Goal: Task Accomplishment & Management: Complete application form

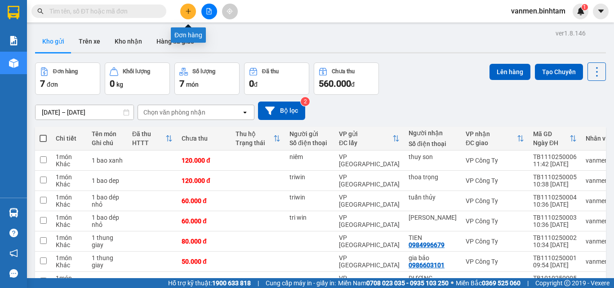
click at [188, 13] on icon "plus" at bounding box center [188, 11] width 6 height 6
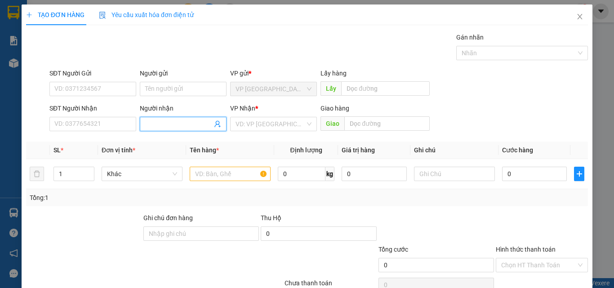
click at [149, 125] on input "Người nhận" at bounding box center [178, 124] width 67 height 10
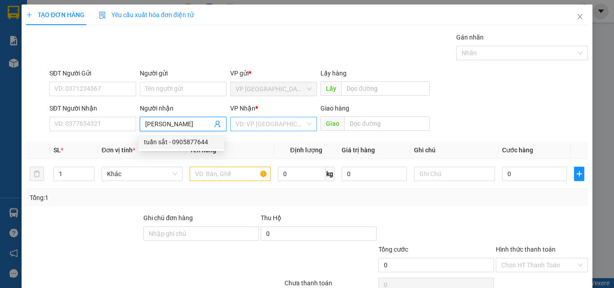
type input "[PERSON_NAME]"
click at [250, 124] on input "search" at bounding box center [270, 123] width 70 height 13
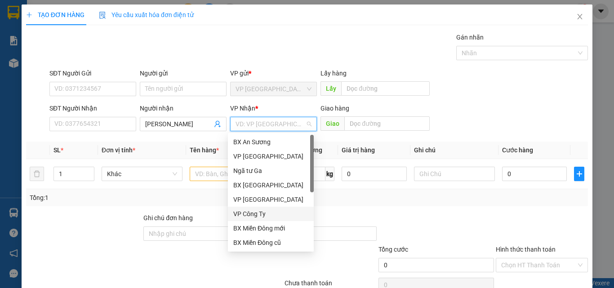
click at [241, 214] on div "VP Công Ty" at bounding box center [270, 214] width 75 height 10
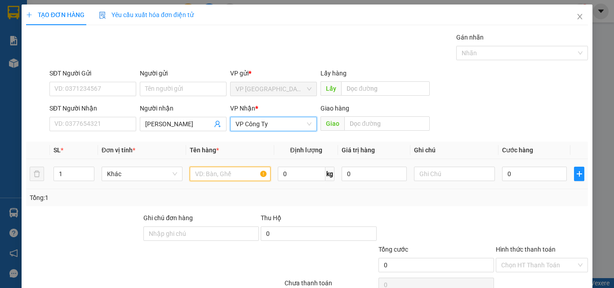
click at [212, 179] on input "text" at bounding box center [230, 174] width 81 height 14
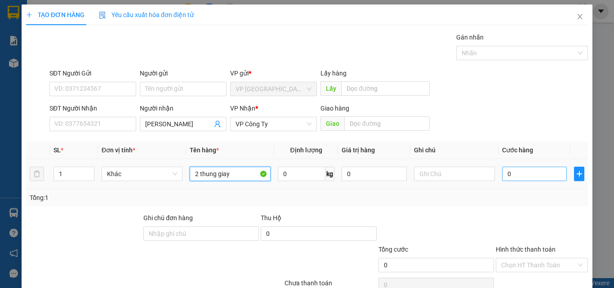
type input "2 thung giay"
click at [540, 176] on input "0" at bounding box center [534, 174] width 65 height 14
type input "1"
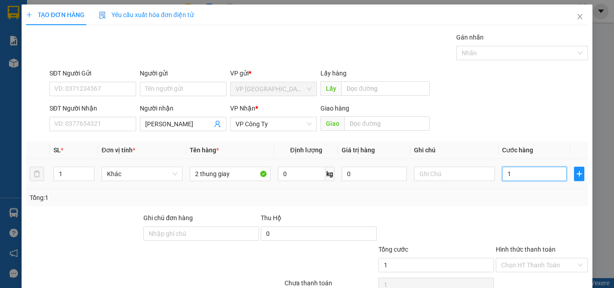
type input "10"
type input "100"
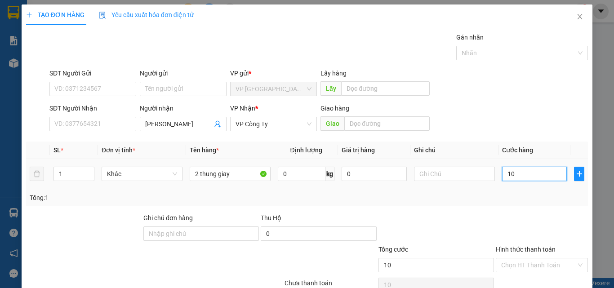
type input "100"
type input "1.000"
type input "10.000"
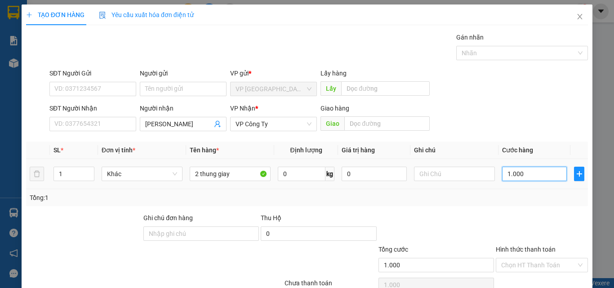
type input "10.000"
type input "100.000"
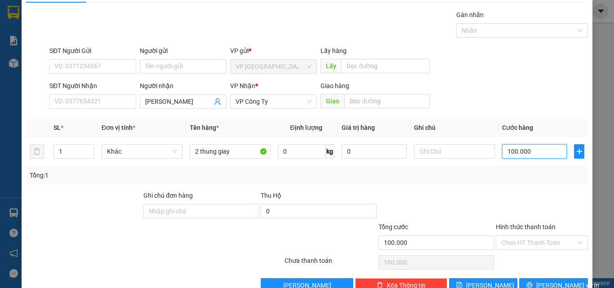
scroll to position [44, 0]
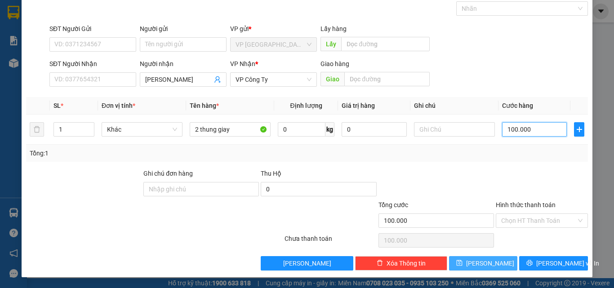
type input "100.000"
click at [486, 264] on span "[PERSON_NAME]" at bounding box center [490, 263] width 48 height 10
type input "0"
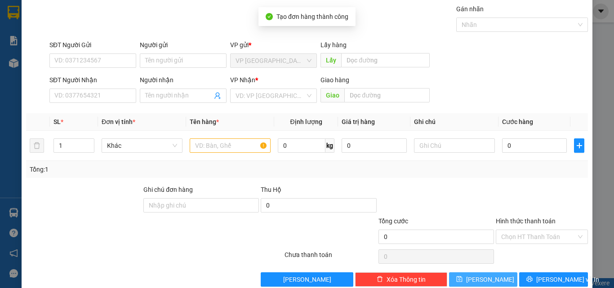
scroll to position [0, 0]
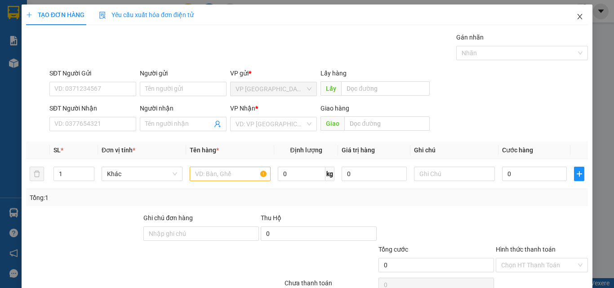
click at [576, 14] on icon "close" at bounding box center [579, 16] width 7 height 7
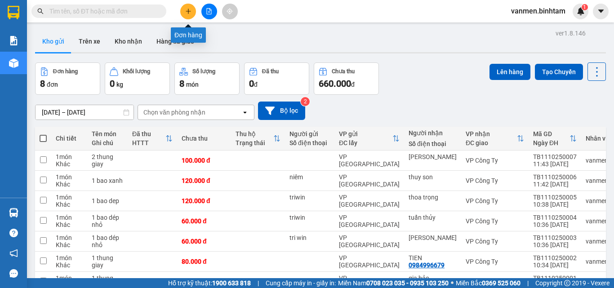
click at [184, 12] on button at bounding box center [188, 12] width 16 height 16
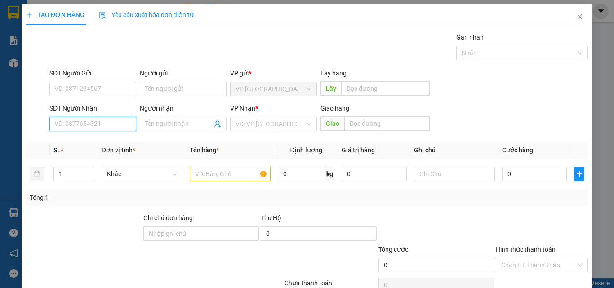
click at [55, 123] on input "SĐT Người Nhận" at bounding box center [92, 124] width 87 height 14
type input "0969694336"
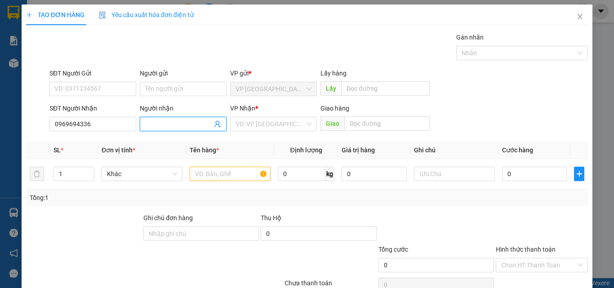
click at [157, 127] on input "Người nhận" at bounding box center [178, 124] width 67 height 10
type input "chi hông"
click at [282, 127] on input "search" at bounding box center [270, 123] width 70 height 13
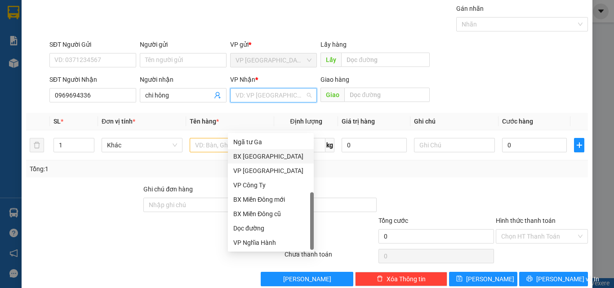
scroll to position [44, 0]
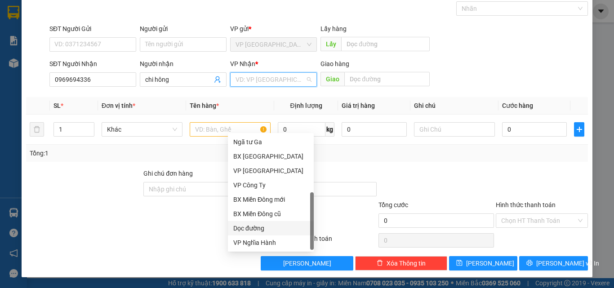
click at [248, 227] on div "Dọc đường" at bounding box center [270, 228] width 75 height 10
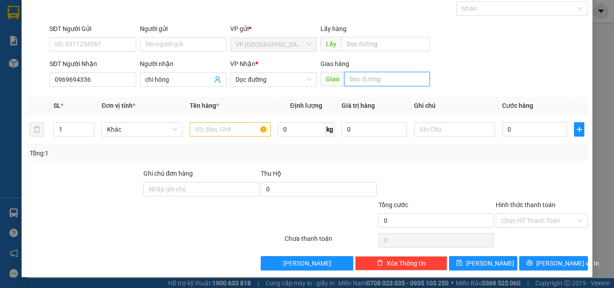
click at [384, 81] on input "text" at bounding box center [386, 79] width 85 height 14
type input "tinh khê"
drag, startPoint x: 203, startPoint y: 134, endPoint x: 208, endPoint y: 131, distance: 6.2
click at [203, 133] on input "text" at bounding box center [230, 129] width 81 height 14
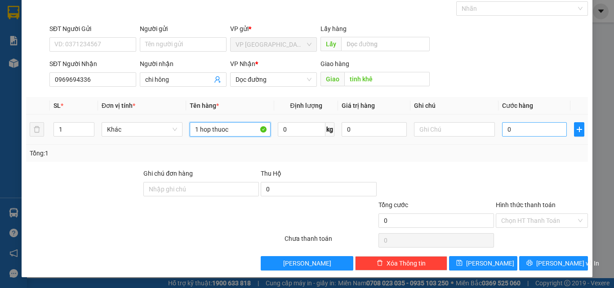
type input "1 hop thuoc"
click at [520, 132] on input "0" at bounding box center [534, 129] width 65 height 14
type input "5"
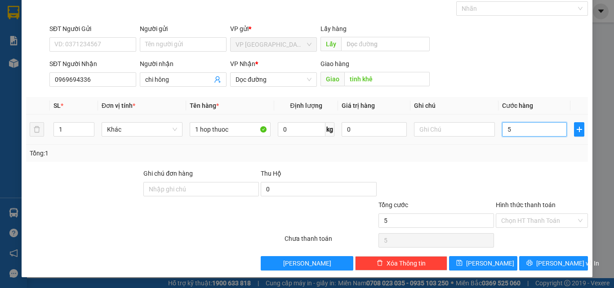
type input "50"
type input "500"
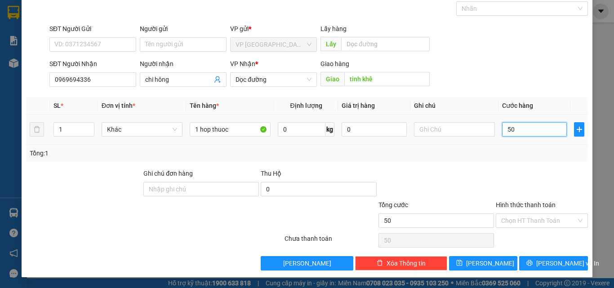
type input "500"
type input "5.000"
type input "50.000"
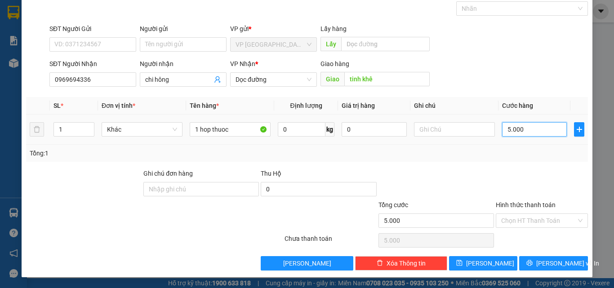
type input "50.000"
click at [517, 205] on label "Hình thức thanh toán" at bounding box center [525, 204] width 60 height 7
click at [517, 214] on input "Hình thức thanh toán" at bounding box center [538, 220] width 75 height 13
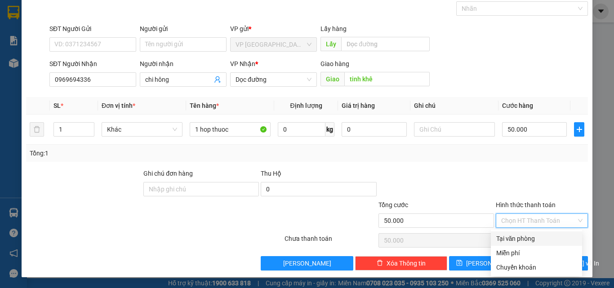
click at [516, 239] on div "Tại văn phòng" at bounding box center [536, 239] width 80 height 10
type input "0"
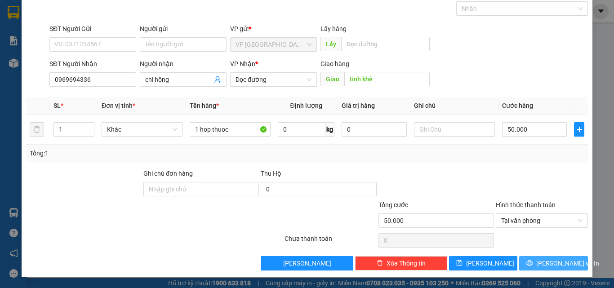
click at [556, 266] on span "[PERSON_NAME] và In" at bounding box center [567, 263] width 63 height 10
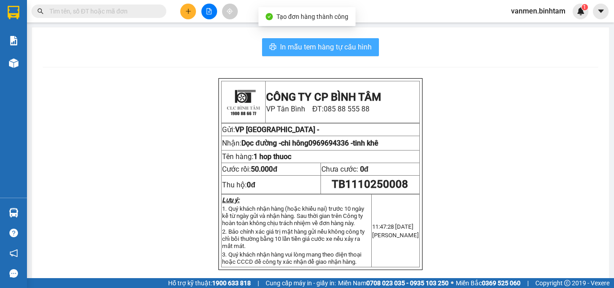
click at [317, 46] on span "In mẫu tem hàng tự cấu hình" at bounding box center [326, 46] width 92 height 11
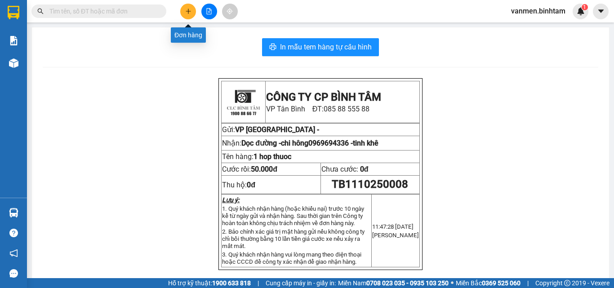
click at [188, 9] on icon "plus" at bounding box center [188, 11] width 6 height 6
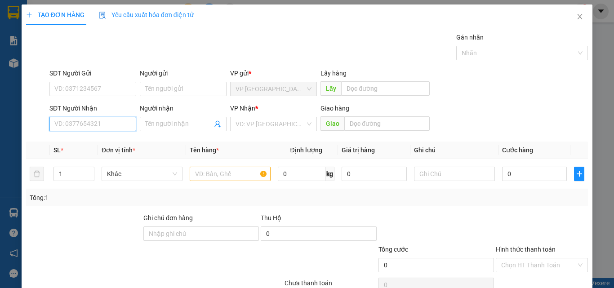
click at [88, 128] on input "SĐT Người Nhận" at bounding box center [92, 124] width 87 height 14
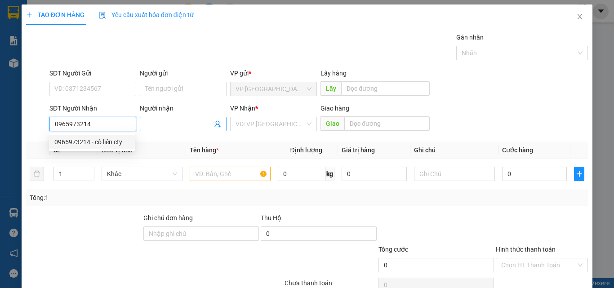
type input "0965973214"
click at [157, 124] on input "Người nhận" at bounding box center [178, 124] width 67 height 10
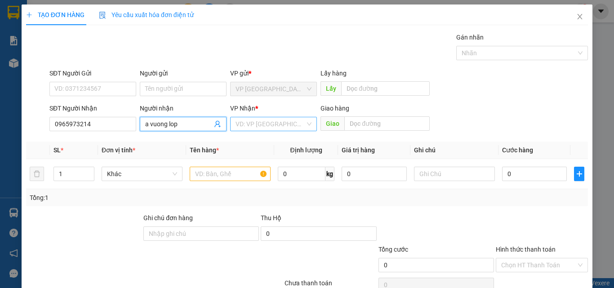
type input "a vuong lop"
click at [256, 127] on input "search" at bounding box center [270, 123] width 70 height 13
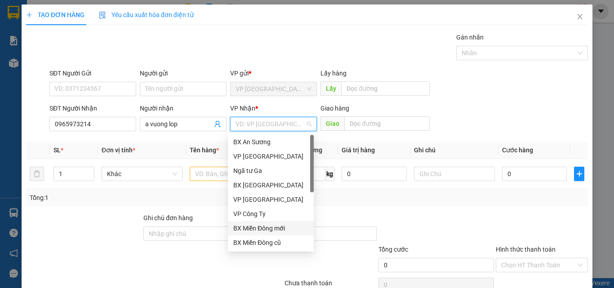
scroll to position [29, 0]
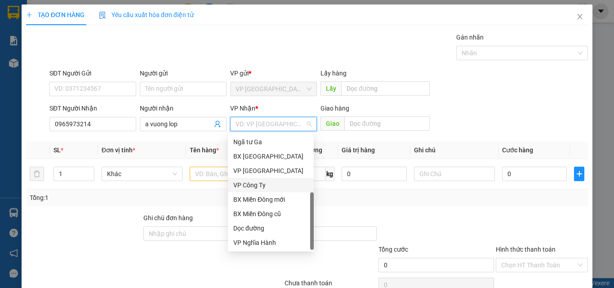
click at [238, 186] on div "VP Công Ty" at bounding box center [270, 185] width 75 height 10
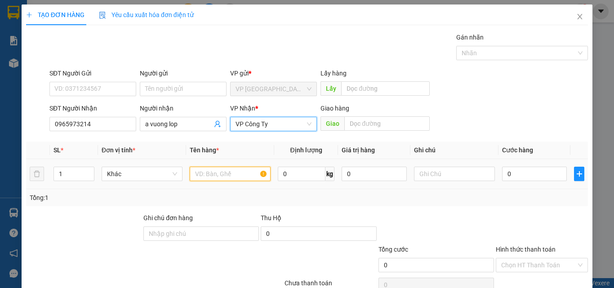
click at [213, 174] on input "text" at bounding box center [230, 174] width 81 height 14
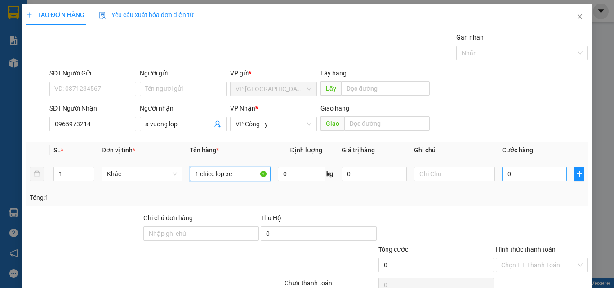
type input "1 chiec lop xe"
click at [526, 176] on input "0" at bounding box center [534, 174] width 65 height 14
type input "8"
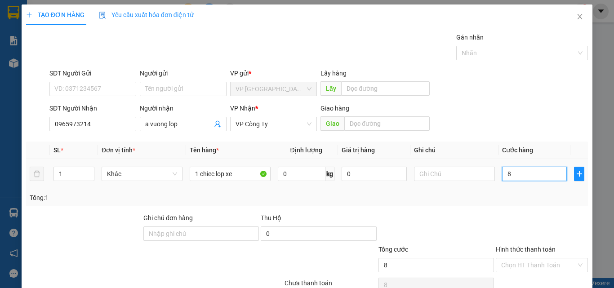
type input "80"
type input "800"
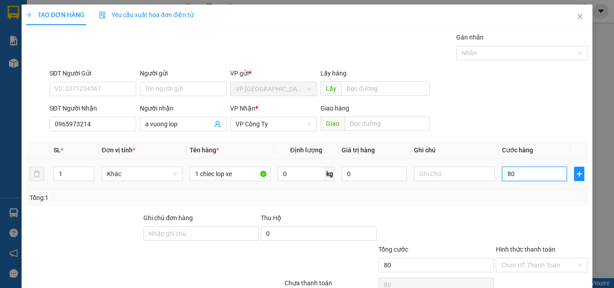
type input "800"
type input "8.000"
type input "80.000"
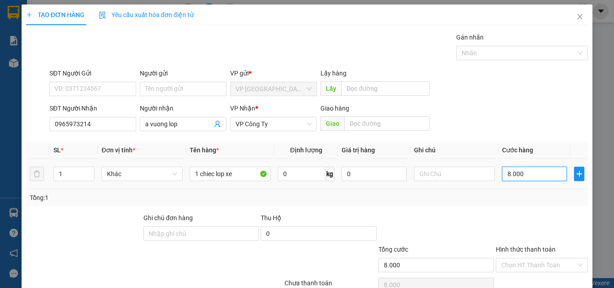
type input "80.000"
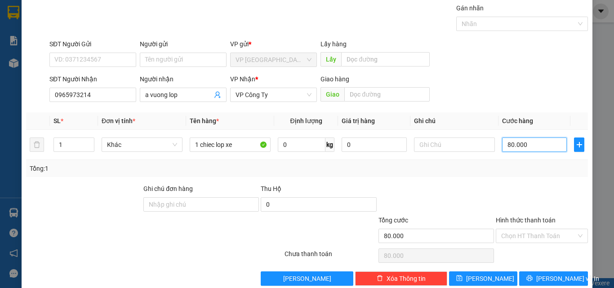
scroll to position [44, 0]
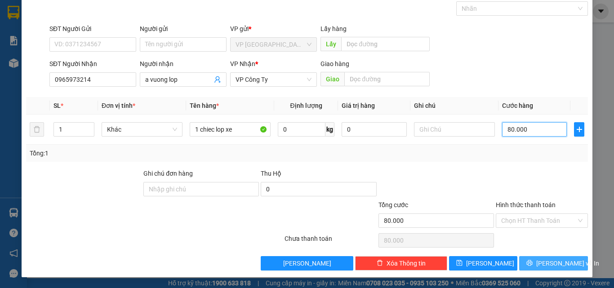
type input "80.000"
click at [542, 265] on span "[PERSON_NAME] và In" at bounding box center [567, 263] width 63 height 10
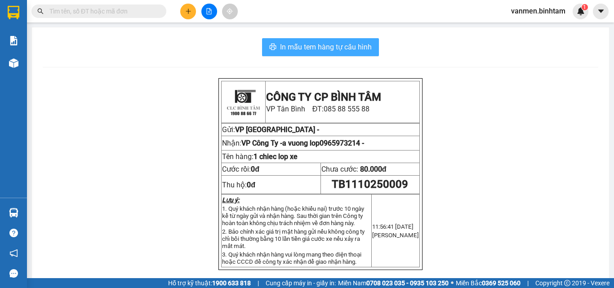
click at [331, 40] on button "In mẫu tem hàng tự cấu hình" at bounding box center [320, 47] width 117 height 18
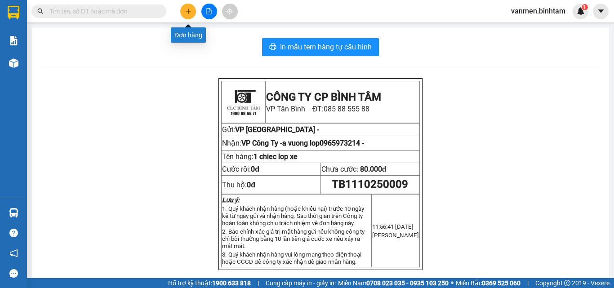
click at [190, 11] on icon "plus" at bounding box center [187, 11] width 5 height 0
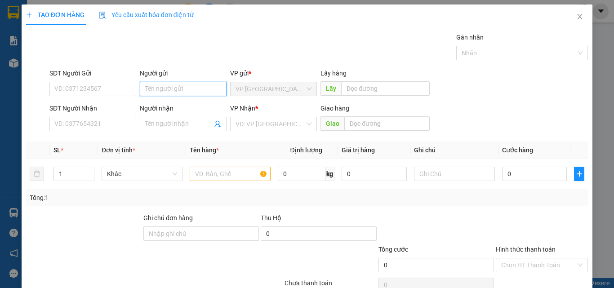
click at [150, 87] on input "Người gửi" at bounding box center [183, 89] width 87 height 14
type input "bé chuồn"
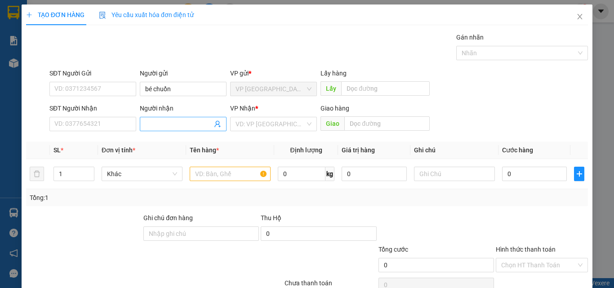
click at [152, 119] on span at bounding box center [183, 124] width 87 height 14
type input "nhà thuoc thuoc duong"
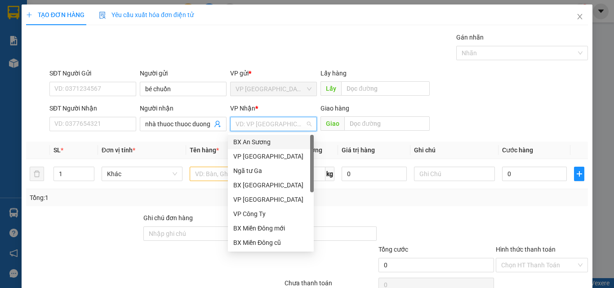
scroll to position [0, 0]
click at [269, 126] on input "search" at bounding box center [270, 123] width 70 height 13
click at [256, 215] on div "VP Công Ty" at bounding box center [270, 214] width 75 height 10
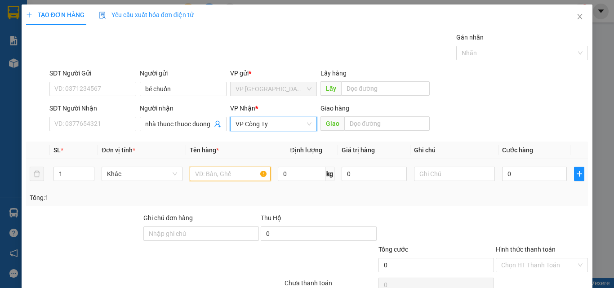
click at [200, 177] on input "text" at bounding box center [230, 174] width 81 height 14
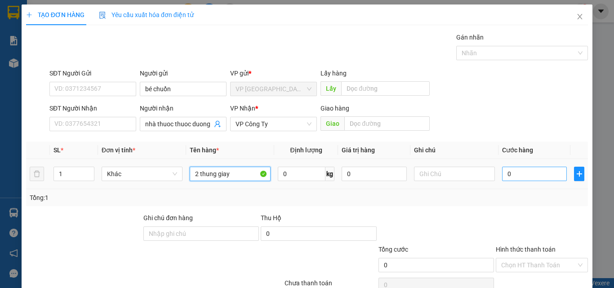
type input "2 thung giay"
click at [535, 176] on input "0" at bounding box center [534, 174] width 65 height 14
type input "1"
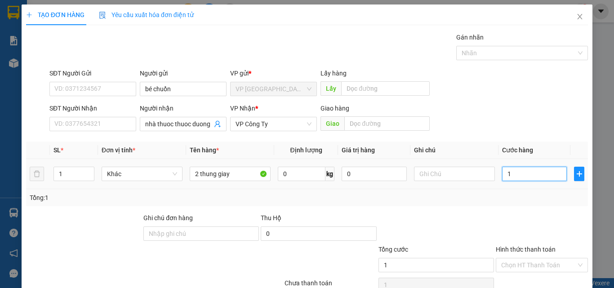
type input "12"
type input "120"
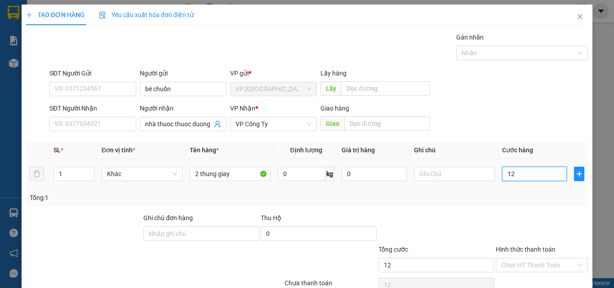
type input "120"
type input "1.200"
type input "12.000"
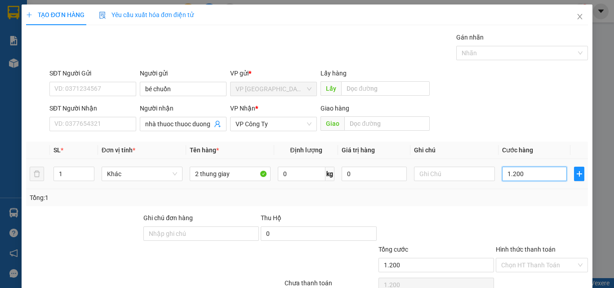
type input "12.000"
type input "120.000"
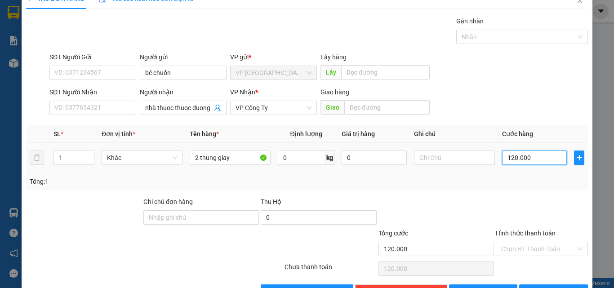
scroll to position [44, 0]
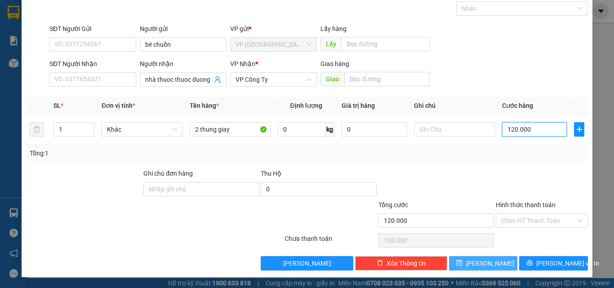
type input "120.000"
click at [479, 264] on span "[PERSON_NAME]" at bounding box center [490, 263] width 48 height 10
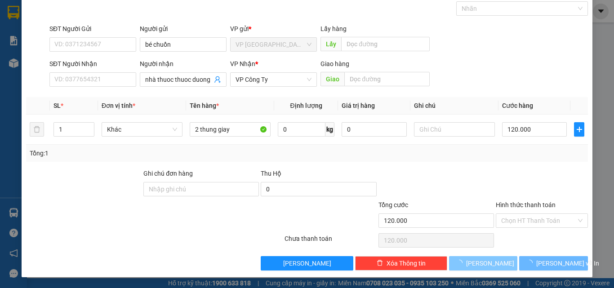
type input "0"
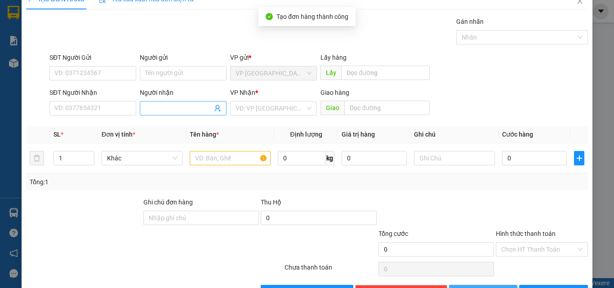
scroll to position [0, 0]
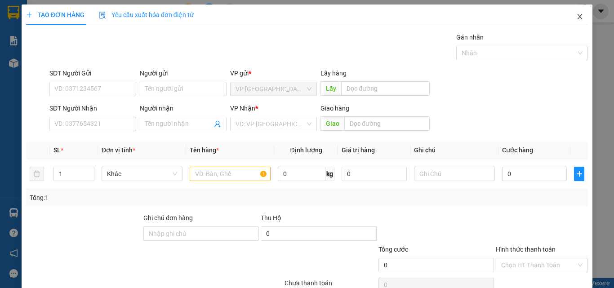
click at [576, 17] on icon "close" at bounding box center [579, 16] width 7 height 7
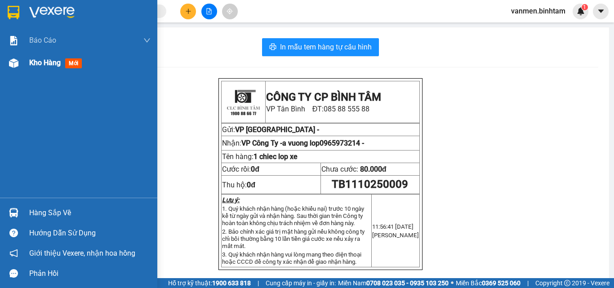
click at [15, 63] on img at bounding box center [13, 62] width 9 height 9
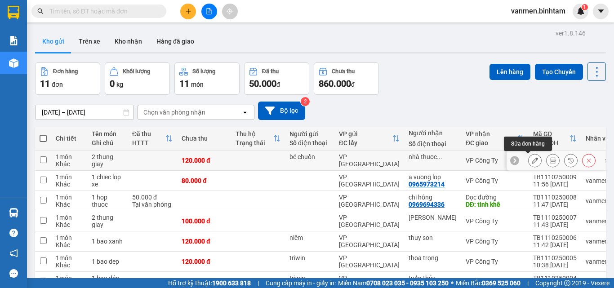
click at [531, 161] on icon at bounding box center [534, 160] width 6 height 6
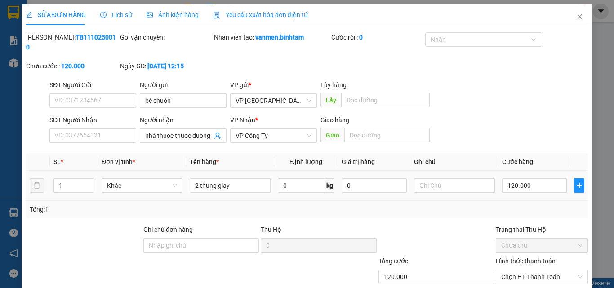
type input "bé chuồn"
type input "nhà thuoc thuoc duong"
type input "120.000"
click at [242, 178] on input "2 thung giay" at bounding box center [230, 185] width 81 height 14
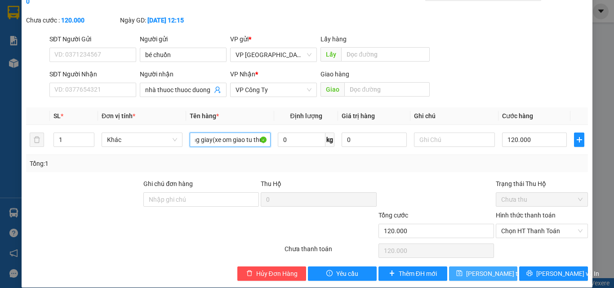
scroll to position [46, 0]
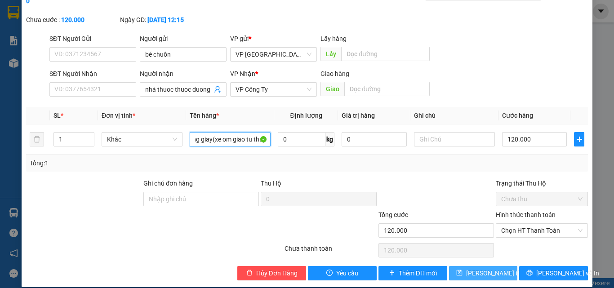
type input "2 thung giay(xe om giao tu thu)"
click at [481, 268] on span "[PERSON_NAME] thay đổi" at bounding box center [502, 273] width 72 height 10
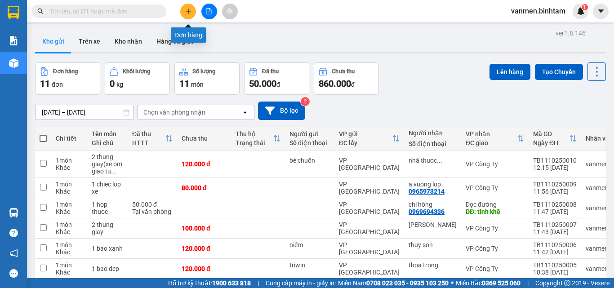
click at [186, 11] on icon "plus" at bounding box center [188, 11] width 6 height 6
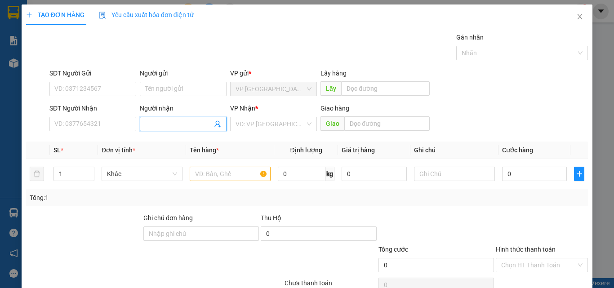
click at [165, 126] on input "Người nhận" at bounding box center [178, 124] width 67 height 10
type input "c tuyên"
click at [260, 123] on input "search" at bounding box center [270, 123] width 70 height 13
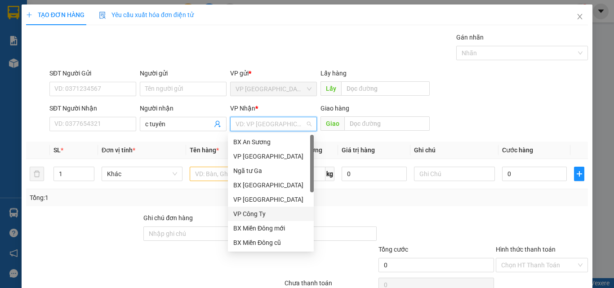
click at [244, 214] on div "VP Công Ty" at bounding box center [270, 214] width 75 height 10
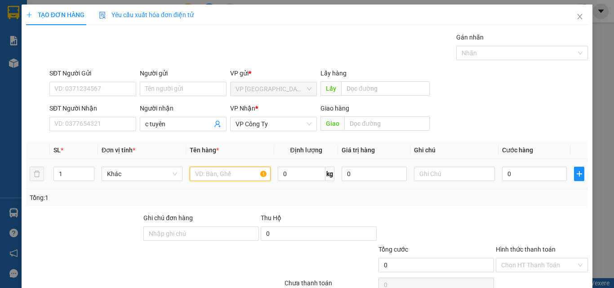
click at [209, 177] on input "text" at bounding box center [230, 174] width 81 height 14
type input "1 thung xop"
click at [512, 174] on input "0" at bounding box center [534, 174] width 65 height 14
type input "1"
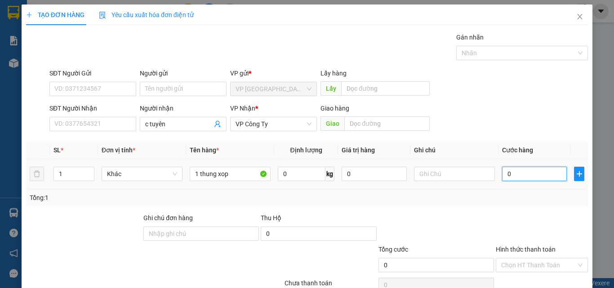
type input "1"
type input "10"
type input "100"
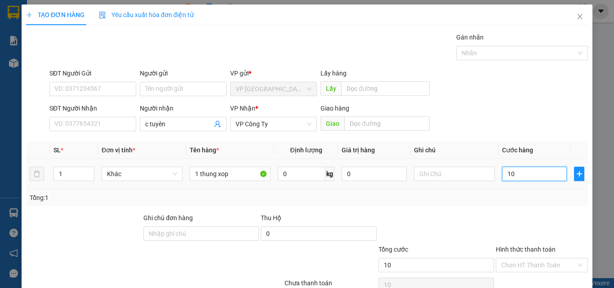
type input "100"
type input "1.000"
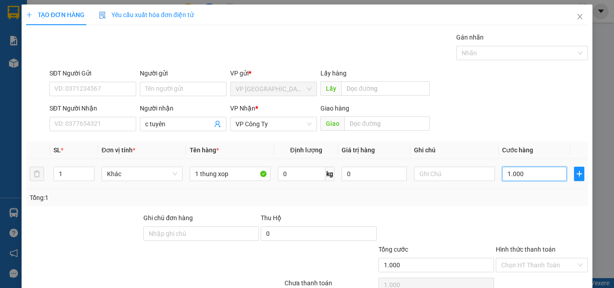
type input "10.000"
type input "100.000"
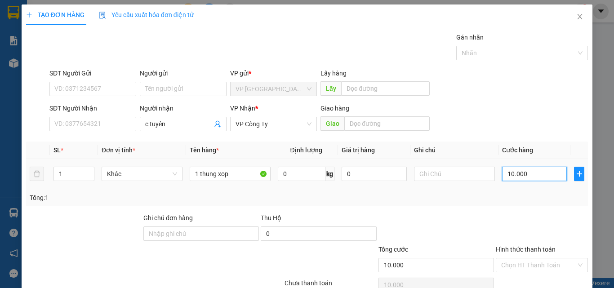
type input "100.000"
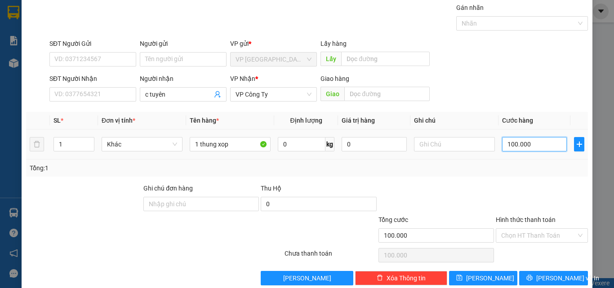
scroll to position [44, 0]
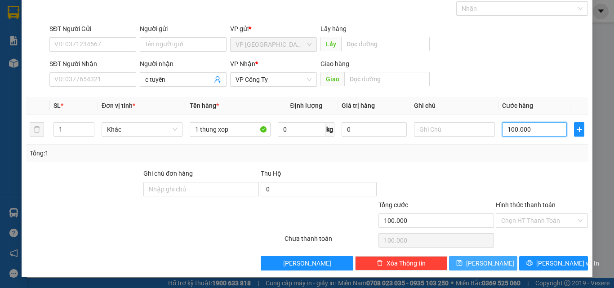
type input "100.000"
click at [486, 260] on span "[PERSON_NAME]" at bounding box center [490, 263] width 48 height 10
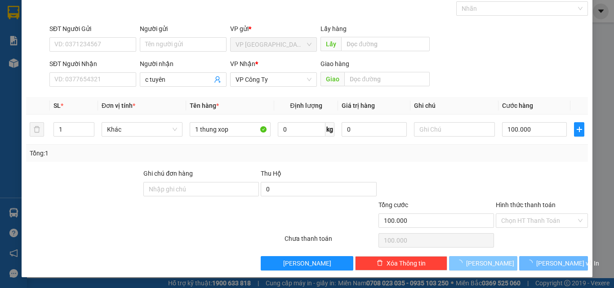
type input "0"
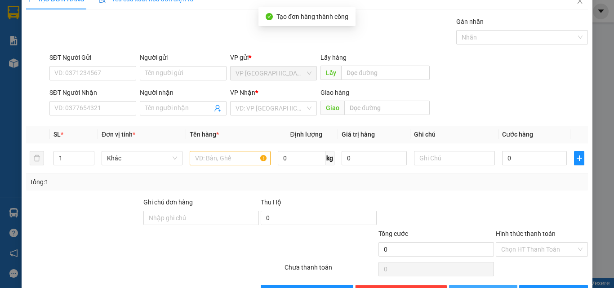
scroll to position [0, 0]
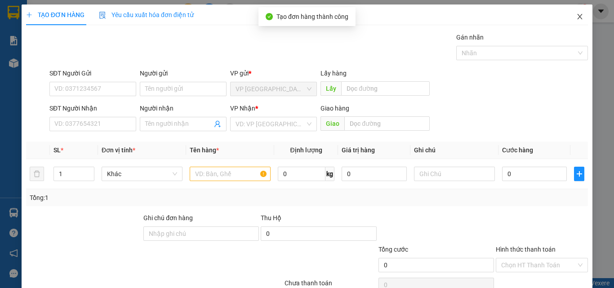
click at [576, 18] on icon "close" at bounding box center [579, 16] width 7 height 7
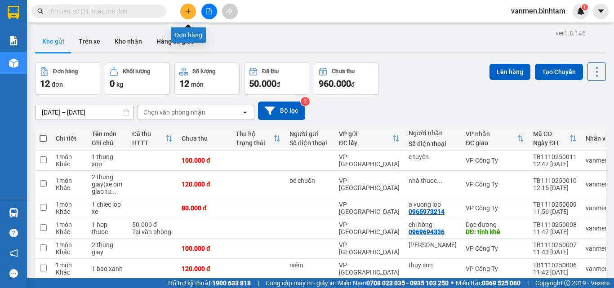
click at [186, 10] on icon "plus" at bounding box center [188, 11] width 6 height 6
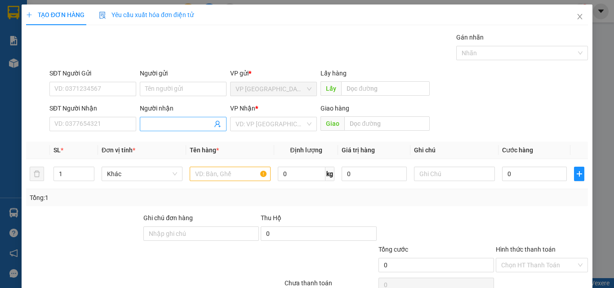
click at [179, 127] on input "Người nhận" at bounding box center [178, 124] width 67 height 10
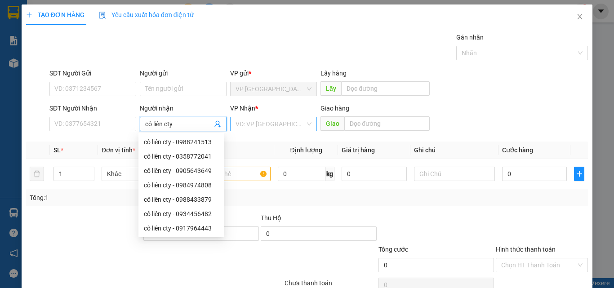
type input "cô liên cty"
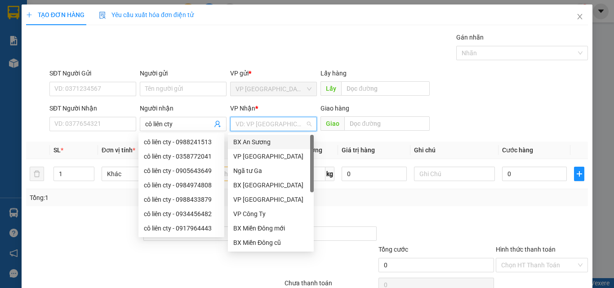
click at [240, 127] on input "search" at bounding box center [270, 123] width 70 height 13
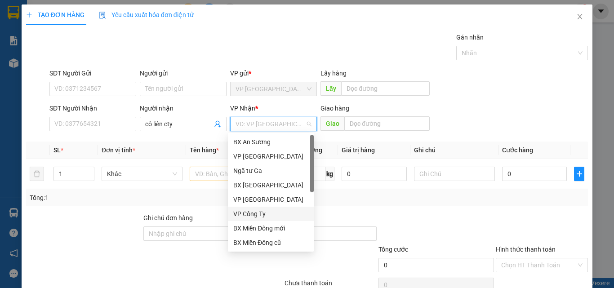
click at [250, 214] on div "VP Công Ty" at bounding box center [270, 214] width 75 height 10
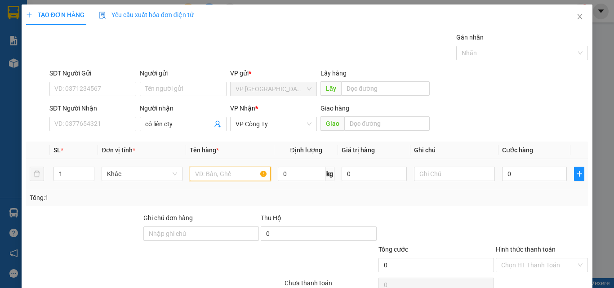
click at [203, 179] on input "text" at bounding box center [230, 174] width 81 height 14
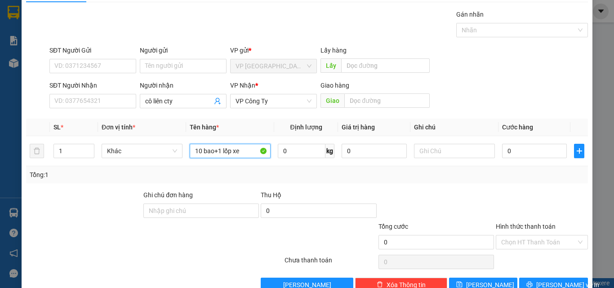
scroll to position [44, 0]
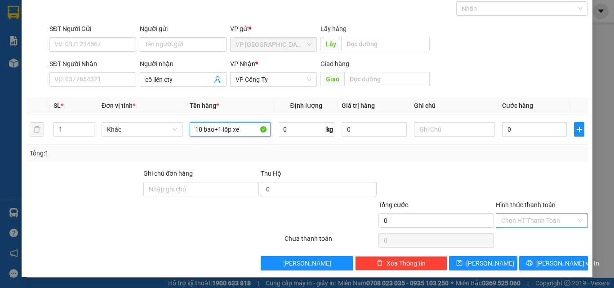
type input "10 bao+1 lốp xe"
click at [522, 219] on input "Hình thức thanh toán" at bounding box center [538, 220] width 75 height 13
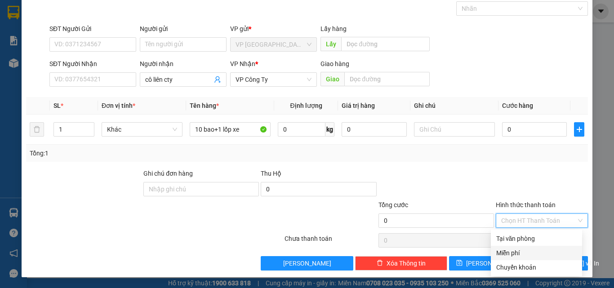
click at [518, 255] on div "Miễn phí" at bounding box center [536, 253] width 80 height 10
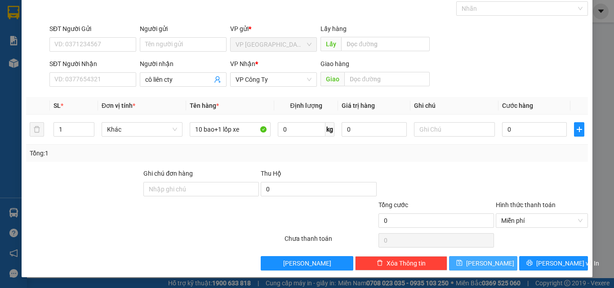
click at [474, 266] on button "[PERSON_NAME]" at bounding box center [483, 263] width 69 height 14
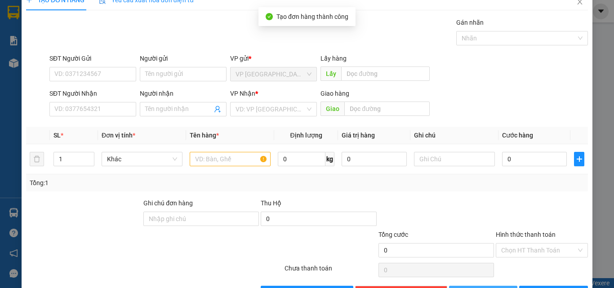
scroll to position [0, 0]
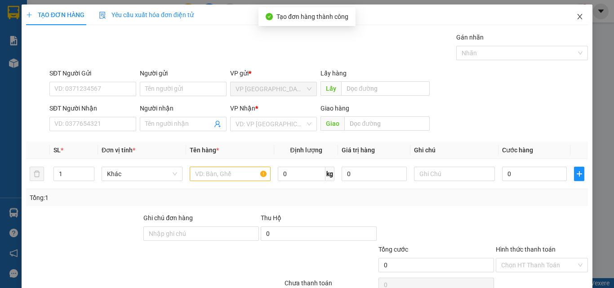
click at [576, 18] on icon "close" at bounding box center [579, 16] width 7 height 7
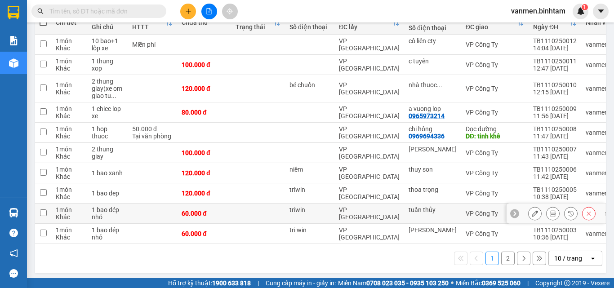
scroll to position [122, 0]
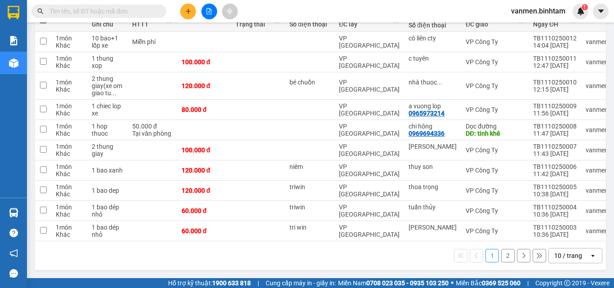
click at [567, 256] on div "10 / trang" at bounding box center [568, 255] width 28 height 9
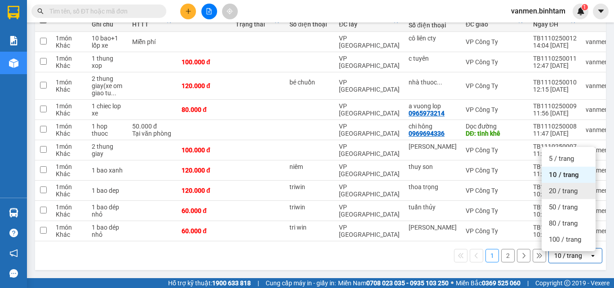
click at [553, 191] on span "20 / trang" at bounding box center [562, 190] width 29 height 9
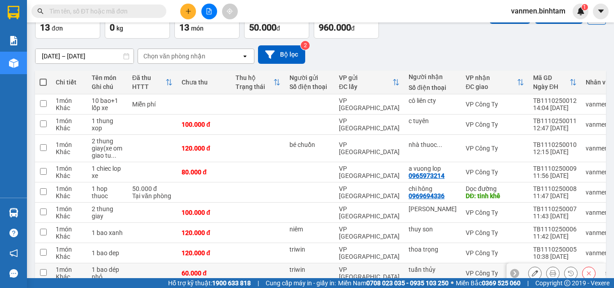
scroll to position [0, 0]
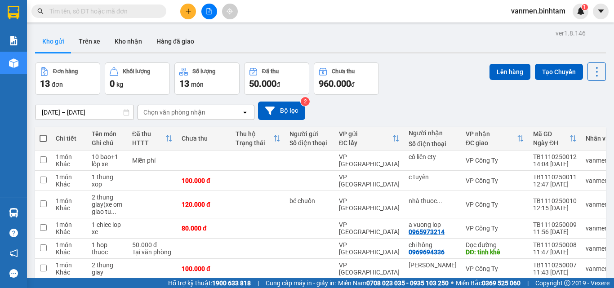
click at [44, 140] on span at bounding box center [43, 138] width 7 height 7
click at [43, 134] on input "checkbox" at bounding box center [43, 134] width 0 height 0
checkbox input "true"
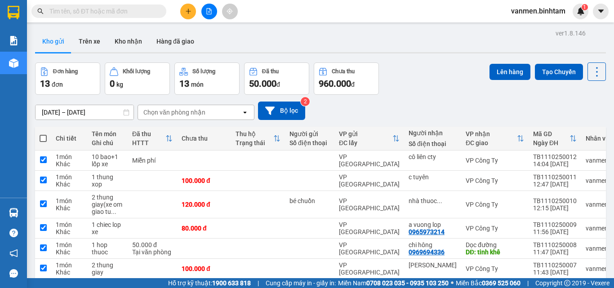
checkbox input "true"
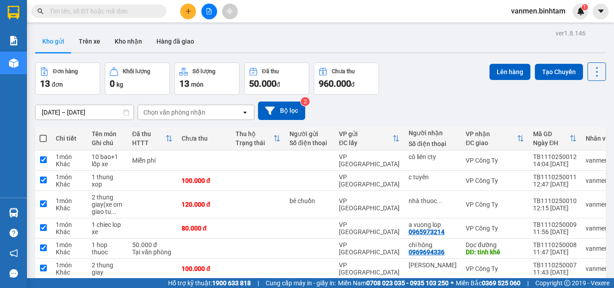
checkbox input "true"
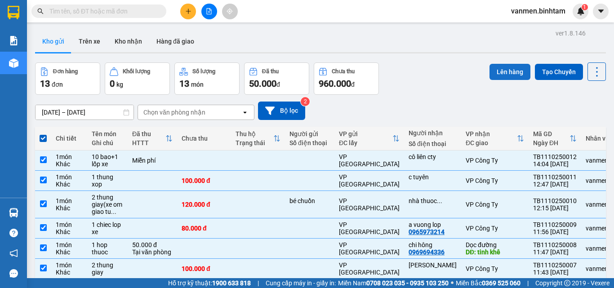
click at [508, 73] on button "Lên hàng" at bounding box center [509, 72] width 41 height 16
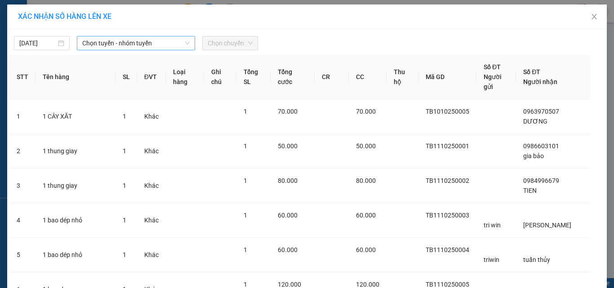
click at [97, 44] on span "Chọn tuyến - nhóm tuyến" at bounding box center [135, 42] width 107 height 13
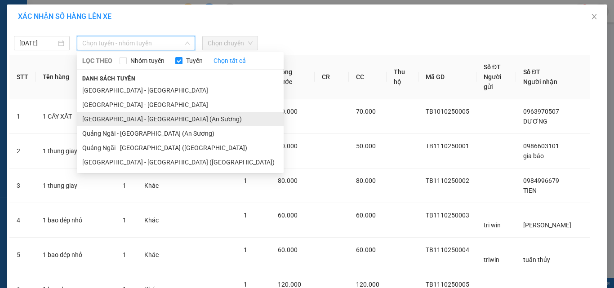
click at [103, 116] on li "[GEOGRAPHIC_DATA] - [GEOGRAPHIC_DATA] (An Sương)" at bounding box center [180, 119] width 207 height 14
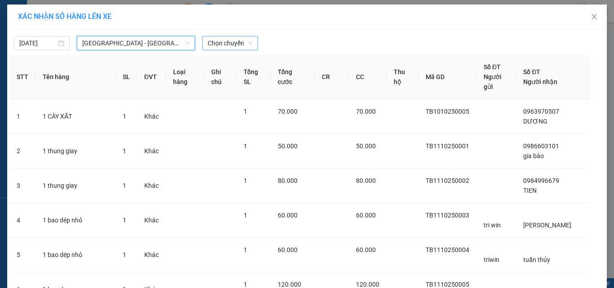
click at [221, 47] on span "Chọn chuyến" at bounding box center [229, 42] width 45 height 13
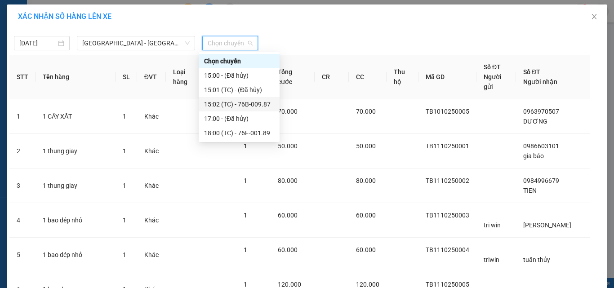
click at [235, 102] on div "15:02 (TC) - 76B-009.87" at bounding box center [239, 104] width 70 height 10
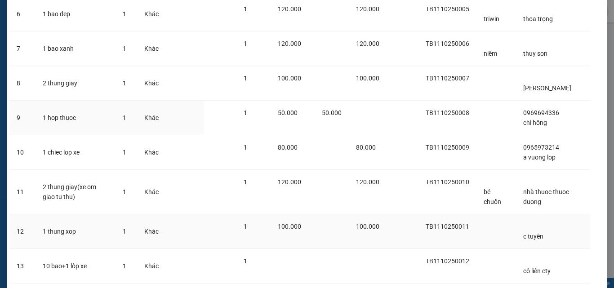
scroll to position [342, 0]
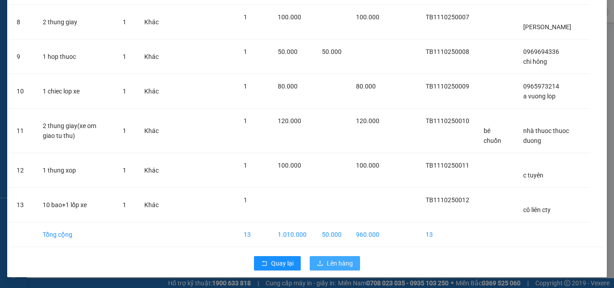
click at [322, 265] on button "Lên hàng" at bounding box center [334, 263] width 50 height 14
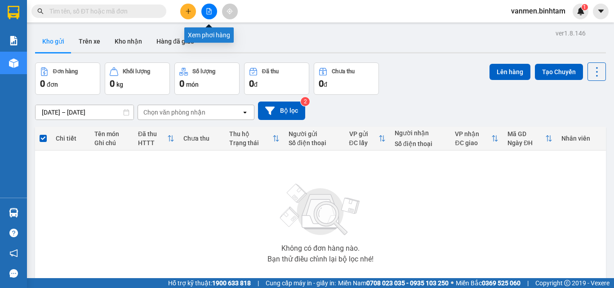
click at [212, 14] on button at bounding box center [209, 12] width 16 height 16
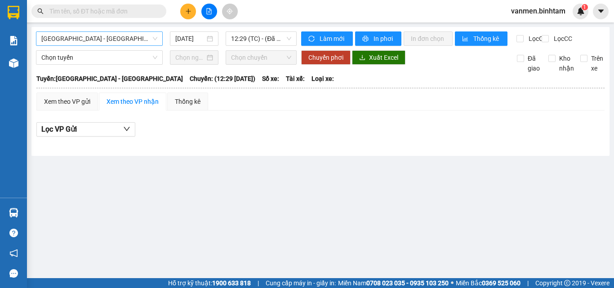
click at [79, 42] on span "[GEOGRAPHIC_DATA] - [GEOGRAPHIC_DATA]" at bounding box center [99, 38] width 116 height 13
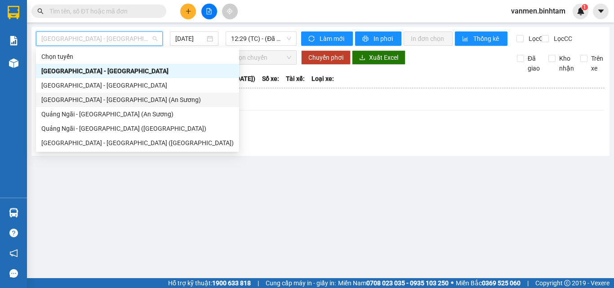
click at [69, 103] on div "[GEOGRAPHIC_DATA] - [GEOGRAPHIC_DATA] (An Sương)" at bounding box center [137, 100] width 192 height 10
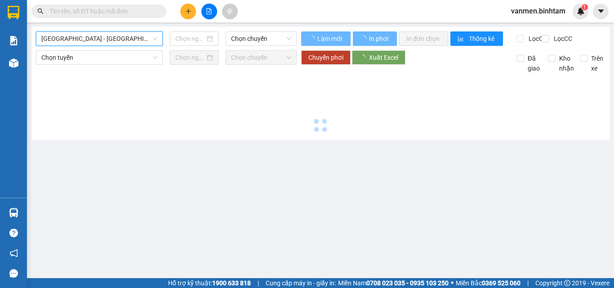
type input "[DATE]"
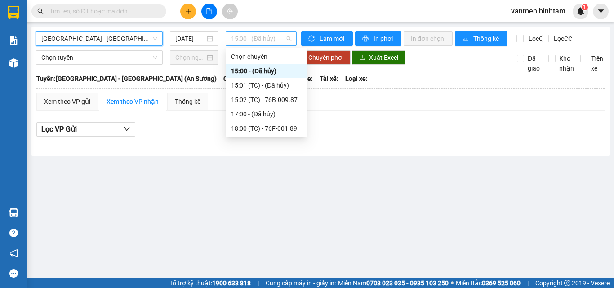
click at [249, 39] on span "15:00 - (Đã hủy)" at bounding box center [261, 38] width 60 height 13
click at [250, 102] on div "15:02 (TC) - 76B-009.87" at bounding box center [266, 100] width 70 height 10
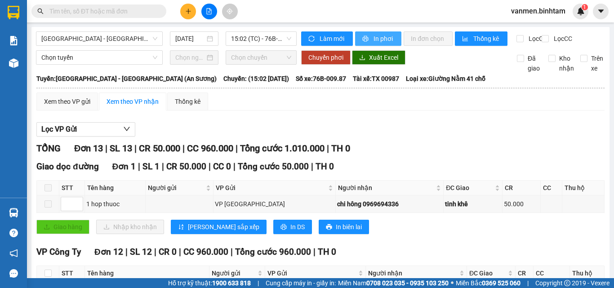
click at [373, 41] on span "In phơi" at bounding box center [383, 39] width 21 height 10
click at [378, 41] on span "In phơi" at bounding box center [383, 39] width 21 height 10
